Goal: Task Accomplishment & Management: Manage account settings

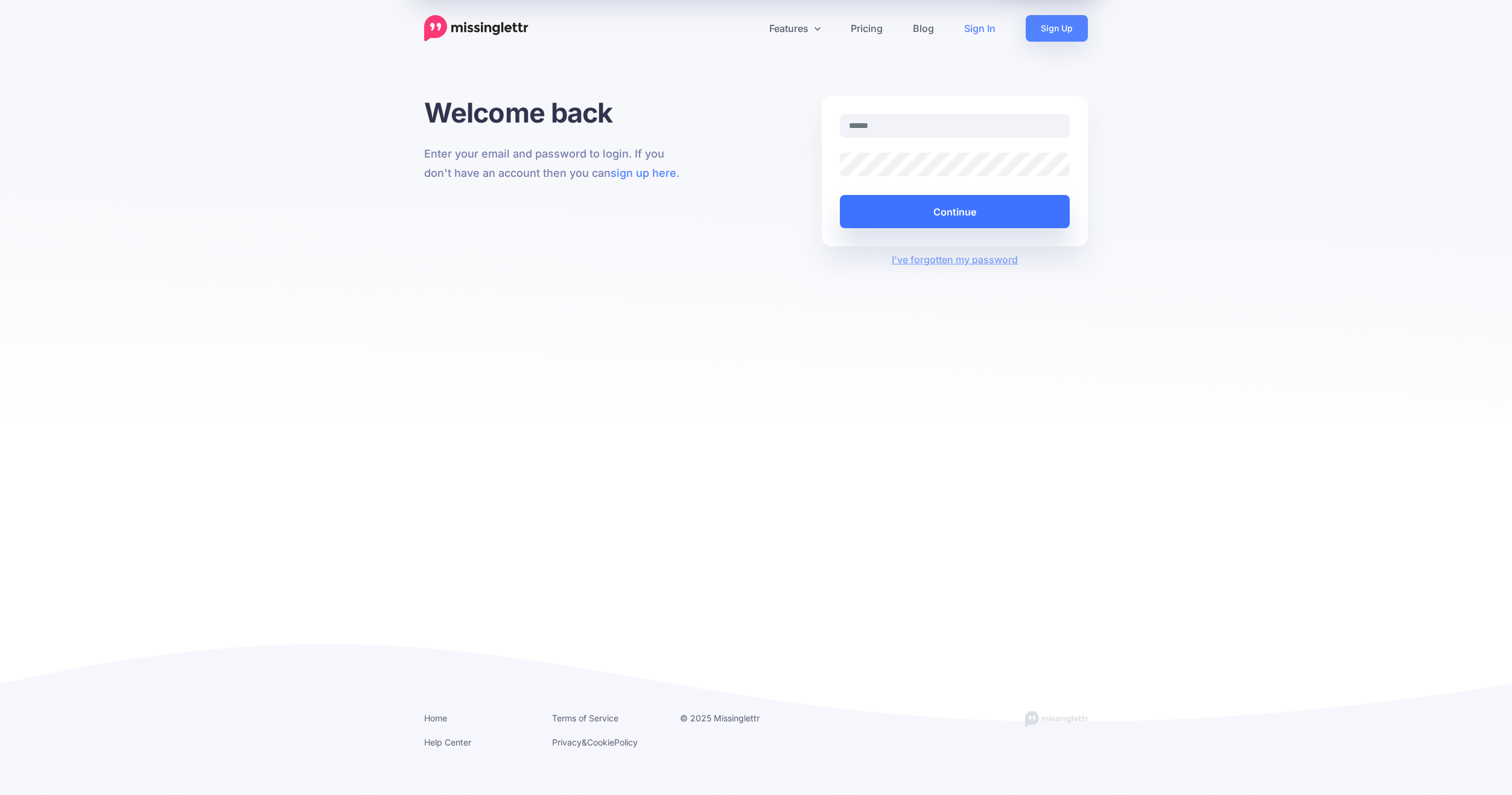
type input "**********"
click at [959, 198] on button "Continue" at bounding box center [955, 211] width 230 height 33
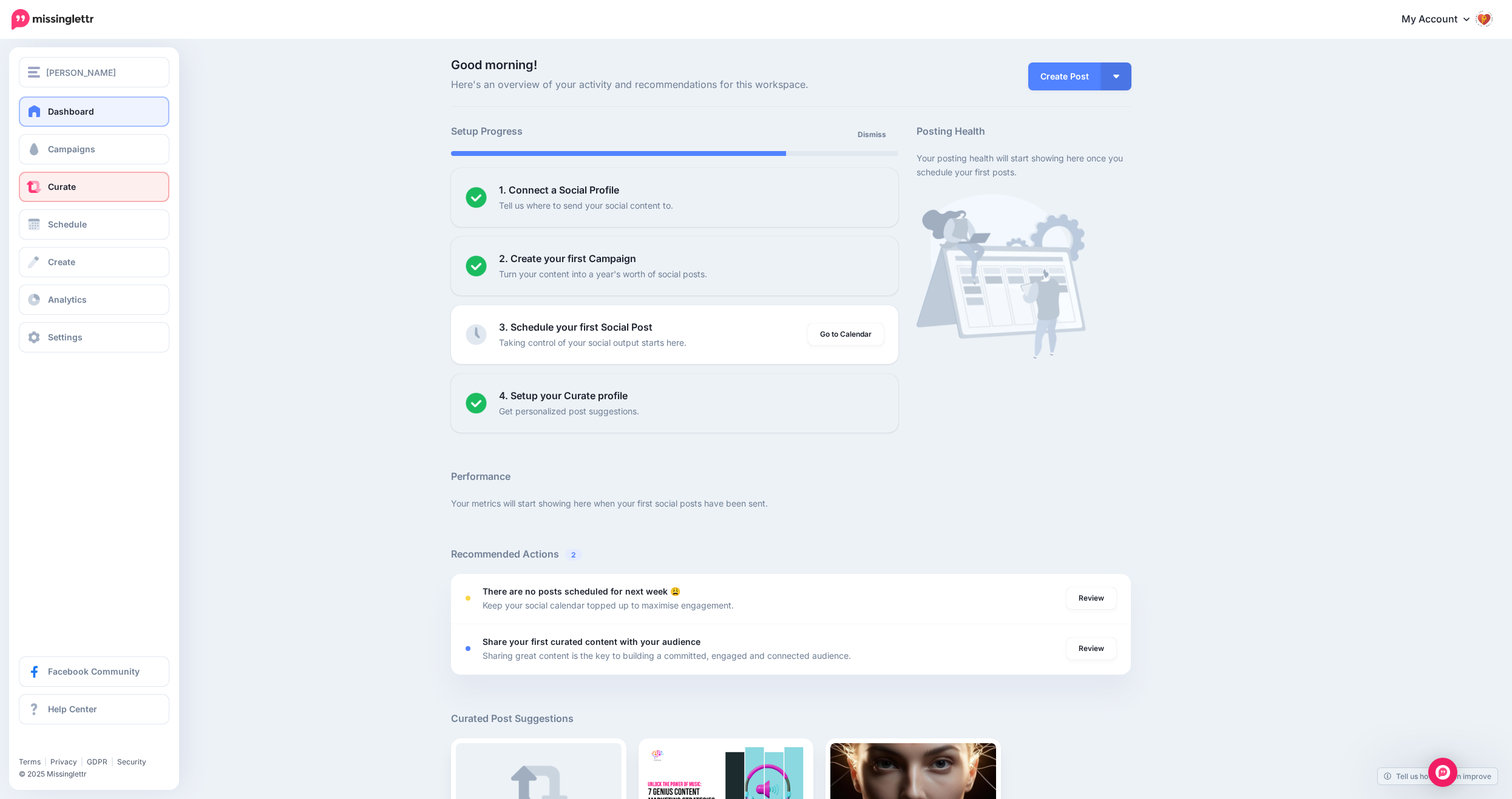
click at [44, 184] on link "Curate" at bounding box center [94, 187] width 150 height 31
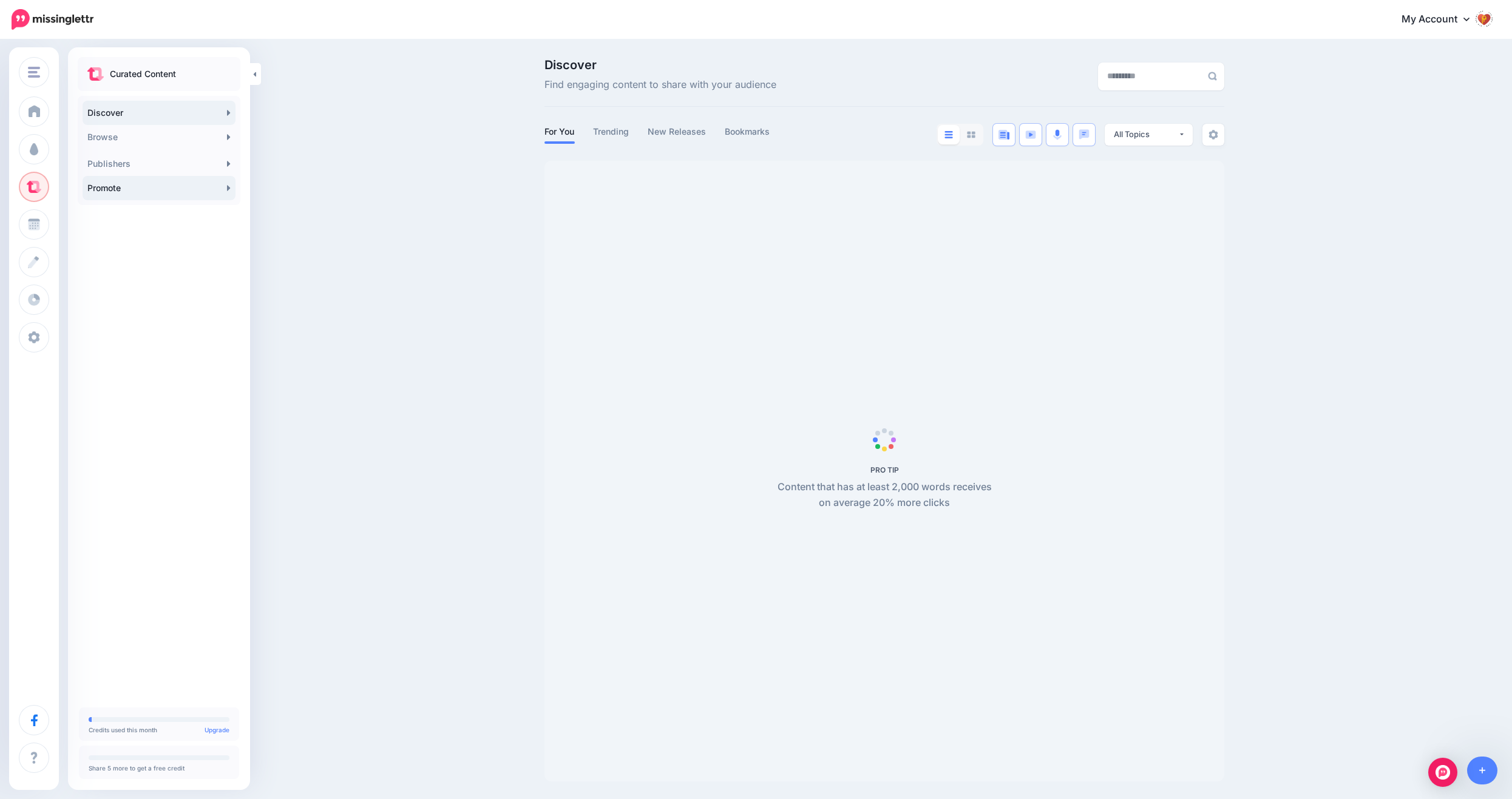
click at [133, 192] on link "Promote" at bounding box center [158, 188] width 153 height 24
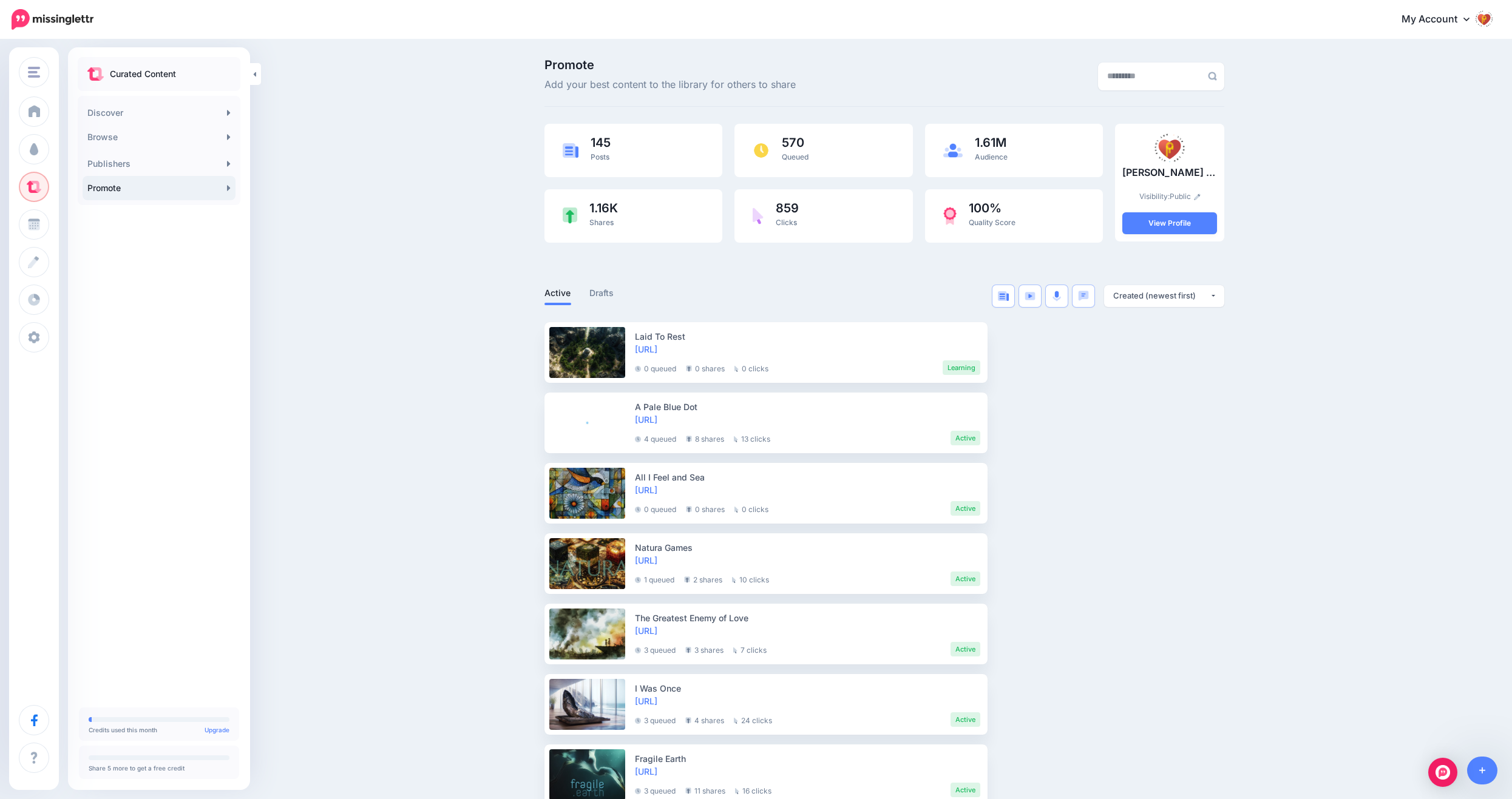
click at [1494, 24] on img at bounding box center [1483, 18] width 20 height 20
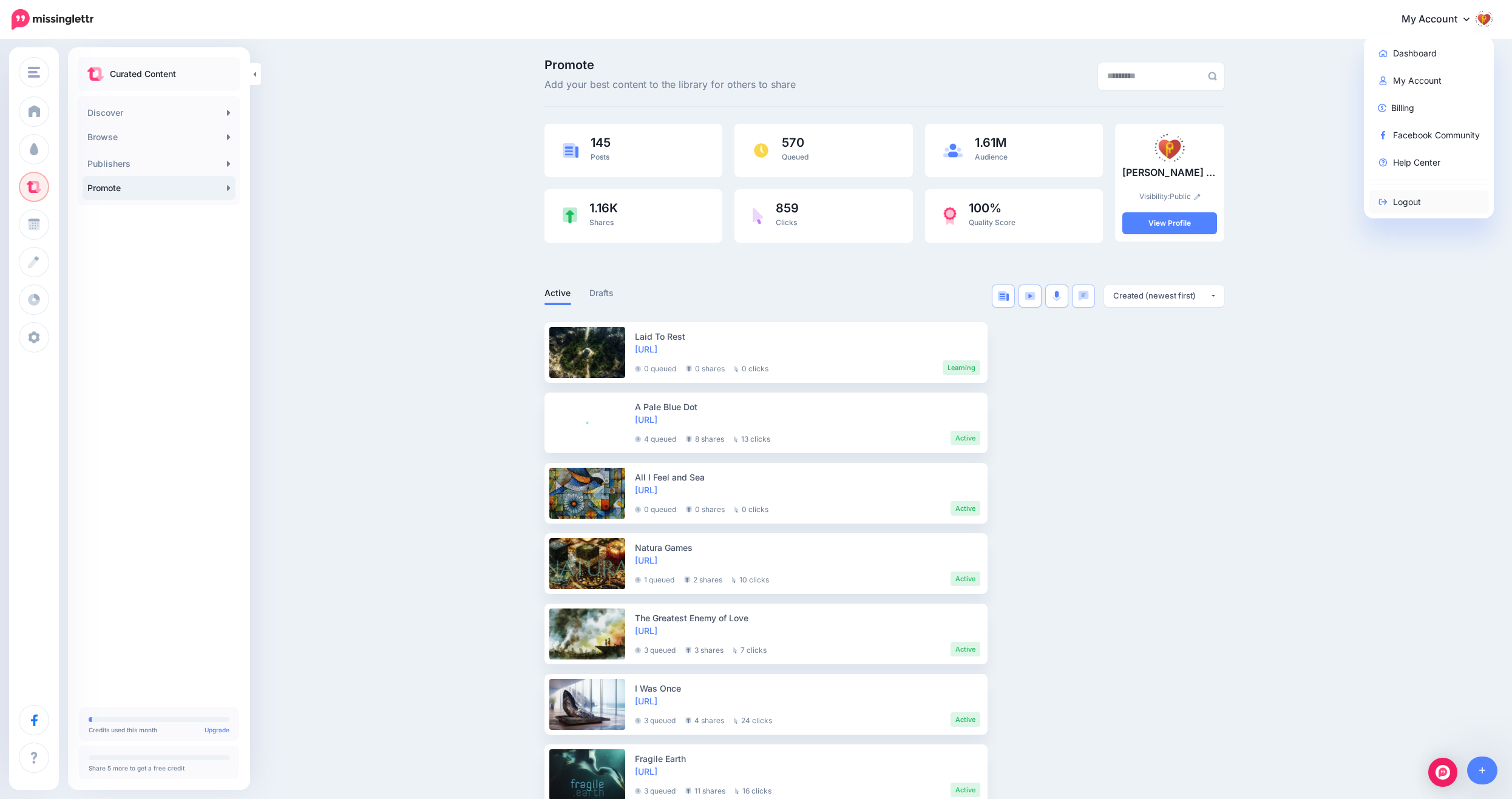
click at [1415, 201] on link "Logout" at bounding box center [1429, 202] width 121 height 24
